Goal: Transaction & Acquisition: Purchase product/service

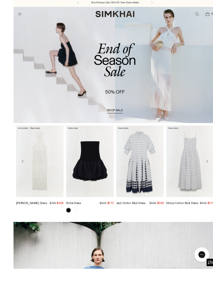
scroll to position [9, 0]
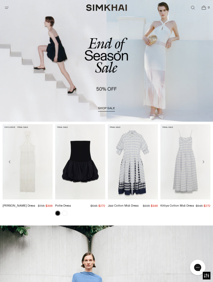
click at [110, 111] on link "shop sale" at bounding box center [106, 108] width 17 height 5
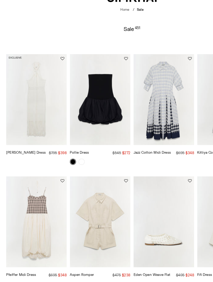
scroll to position [1, 0]
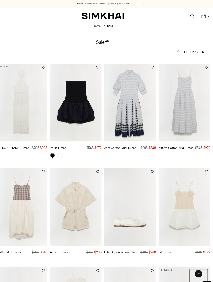
click at [186, 109] on img "Kittiya Cotton Midi Dress" at bounding box center [186, 99] width 50 height 75
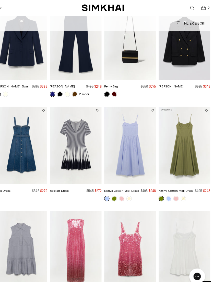
scroll to position [464, 0]
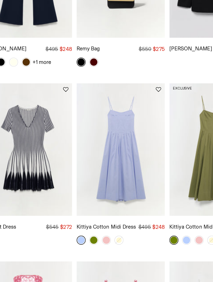
click at [115, 190] on link at bounding box center [117, 192] width 5 height 5
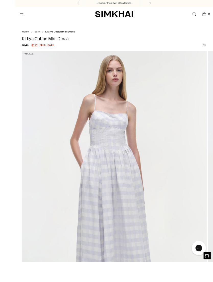
scroll to position [17, 0]
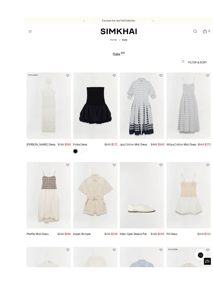
scroll to position [45, 0]
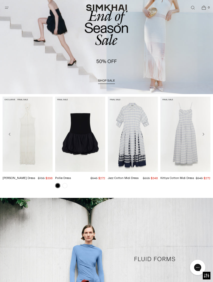
click at [108, 80] on span "shop sale" at bounding box center [106, 81] width 17 height 4
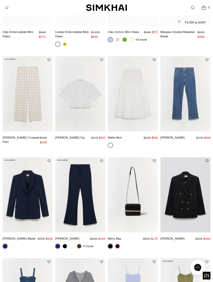
scroll to position [379, 0]
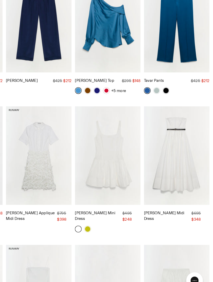
scroll to position [1148, 0]
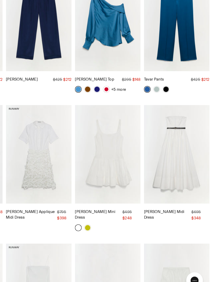
click at [161, 214] on link "[PERSON_NAME] Midi Dress" at bounding box center [176, 218] width 31 height 8
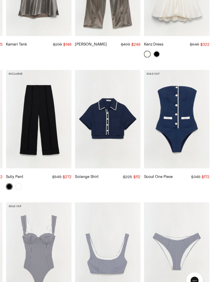
scroll to position [3130, 0]
click at [55, 209] on img "Kyle One Piece" at bounding box center [80, 246] width 50 height 75
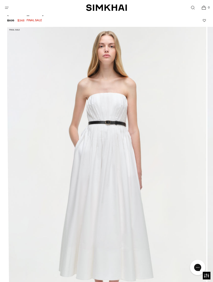
scroll to position [29, 0]
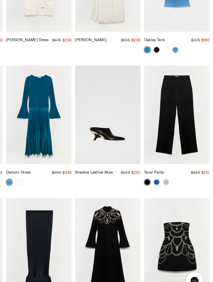
scroll to position [3538, 0]
